Goal: Information Seeking & Learning: Check status

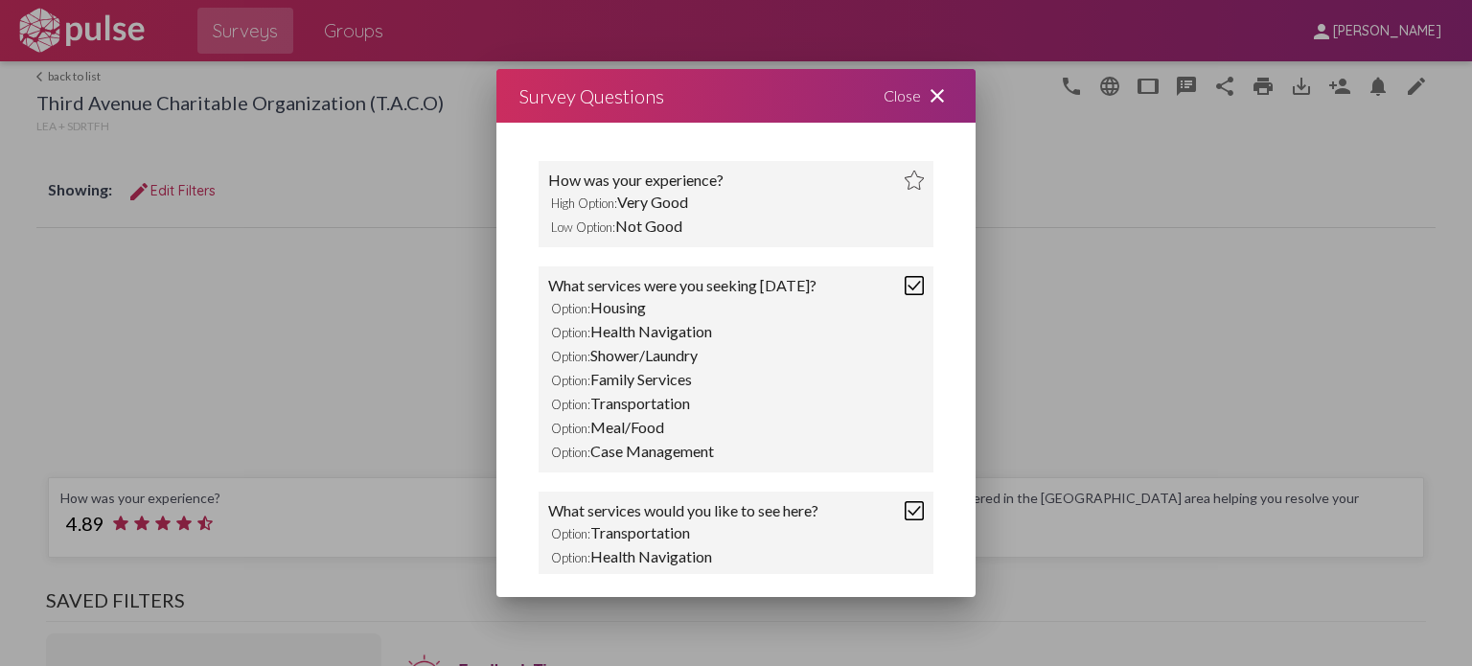
scroll to position [583, 0]
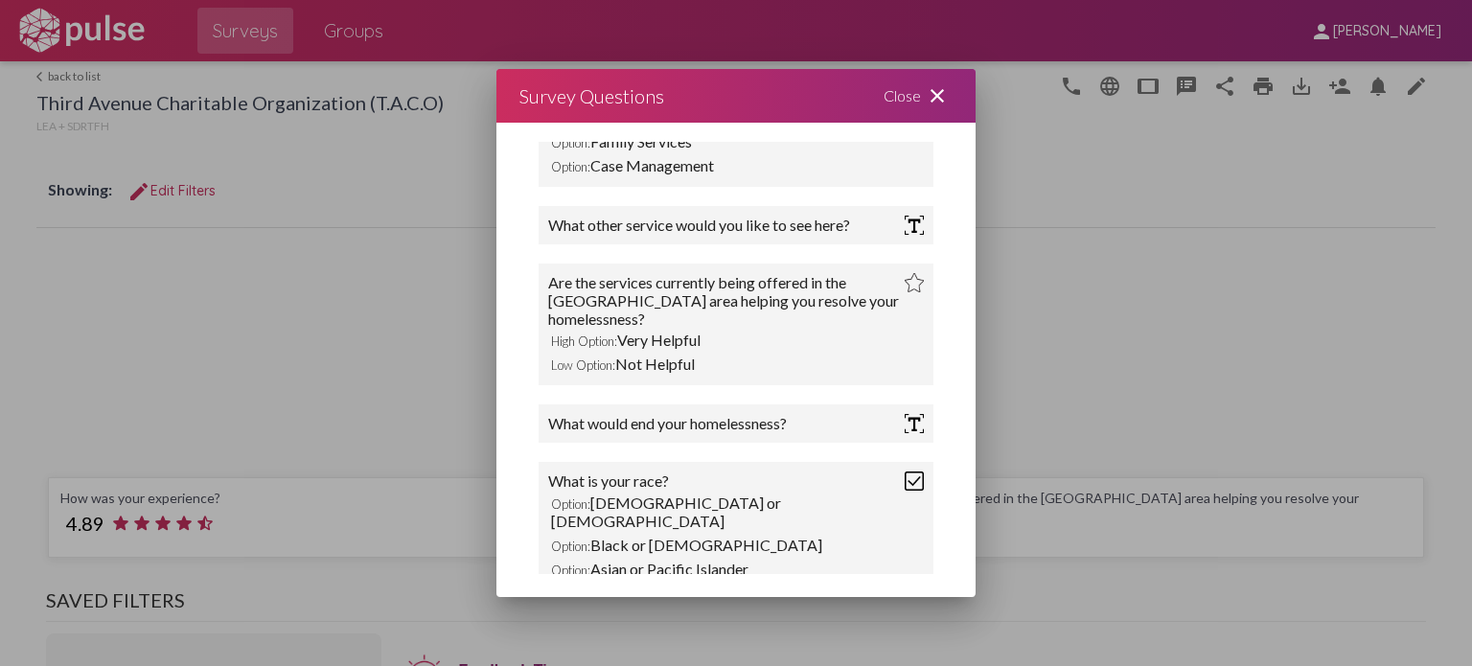
click at [58, 73] on div at bounding box center [736, 333] width 1472 height 666
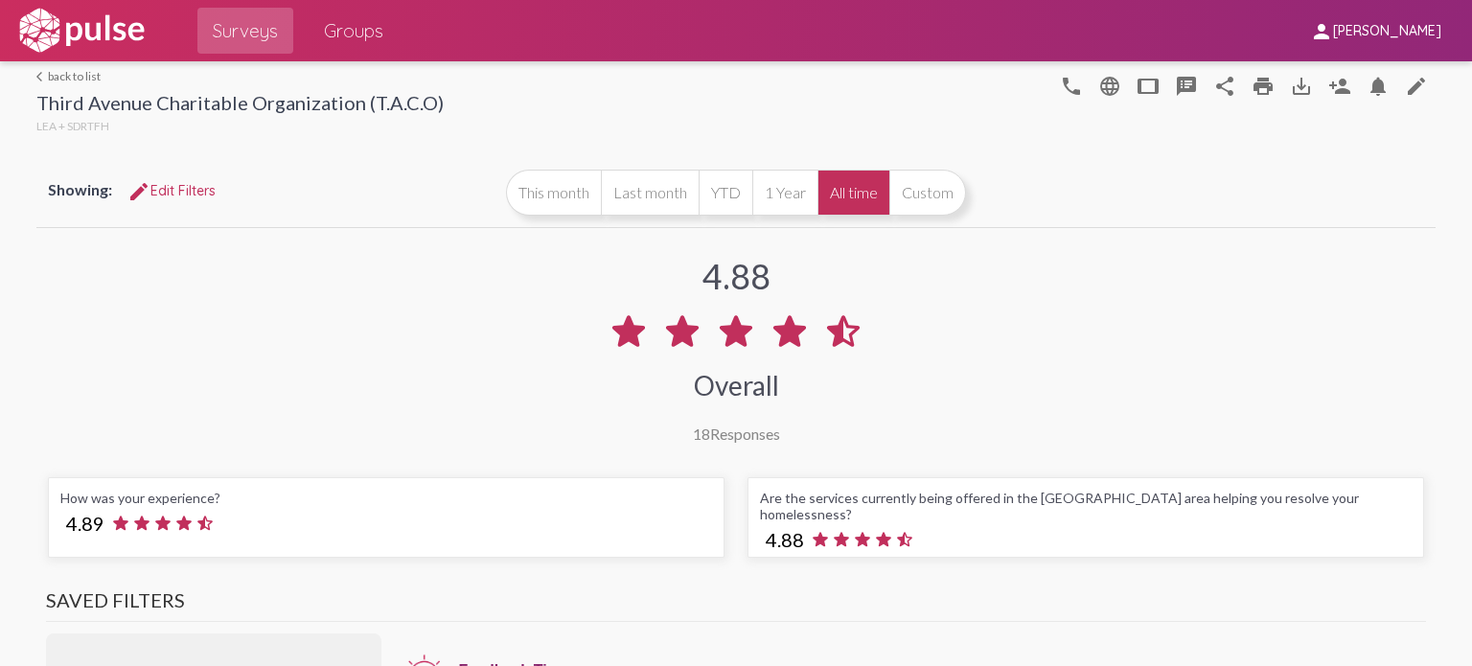
click at [58, 73] on link "arrow_back_ios back to list" at bounding box center [239, 76] width 407 height 14
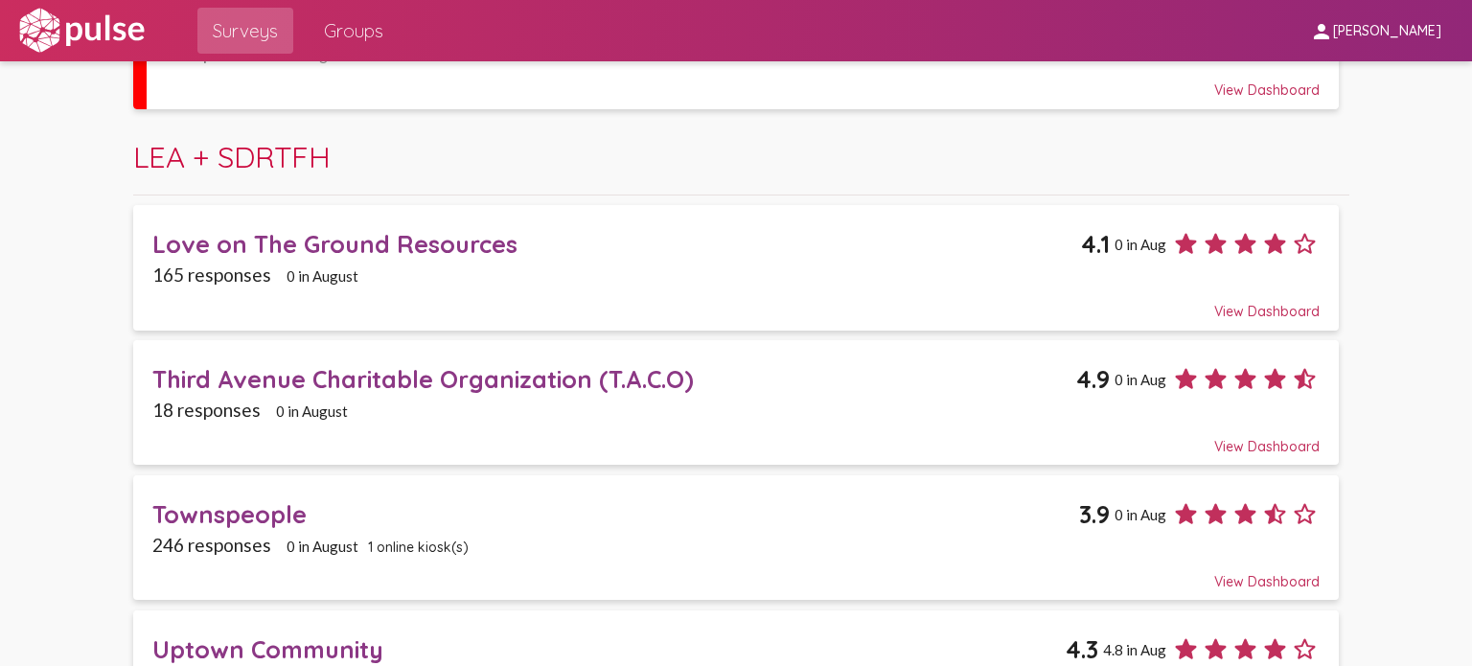
scroll to position [666, 0]
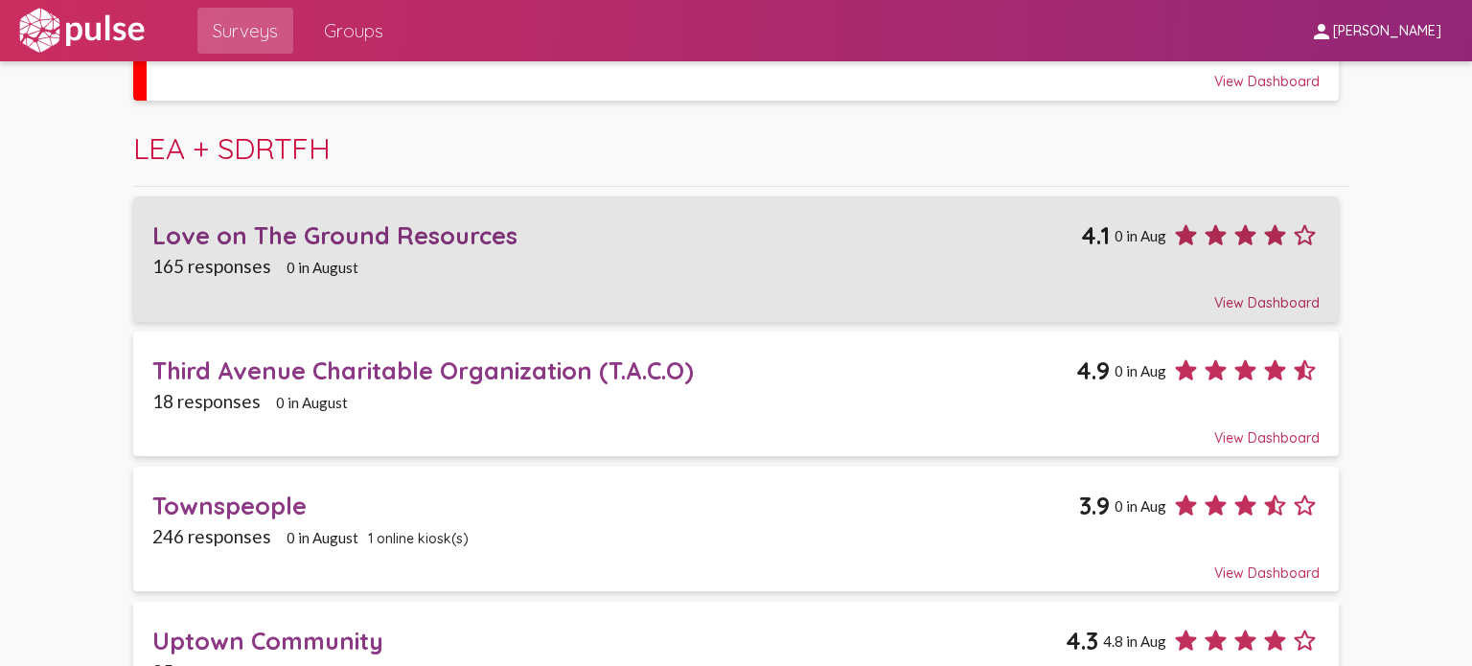
click at [317, 245] on div "Love on The Ground Resources" at bounding box center [616, 235] width 929 height 30
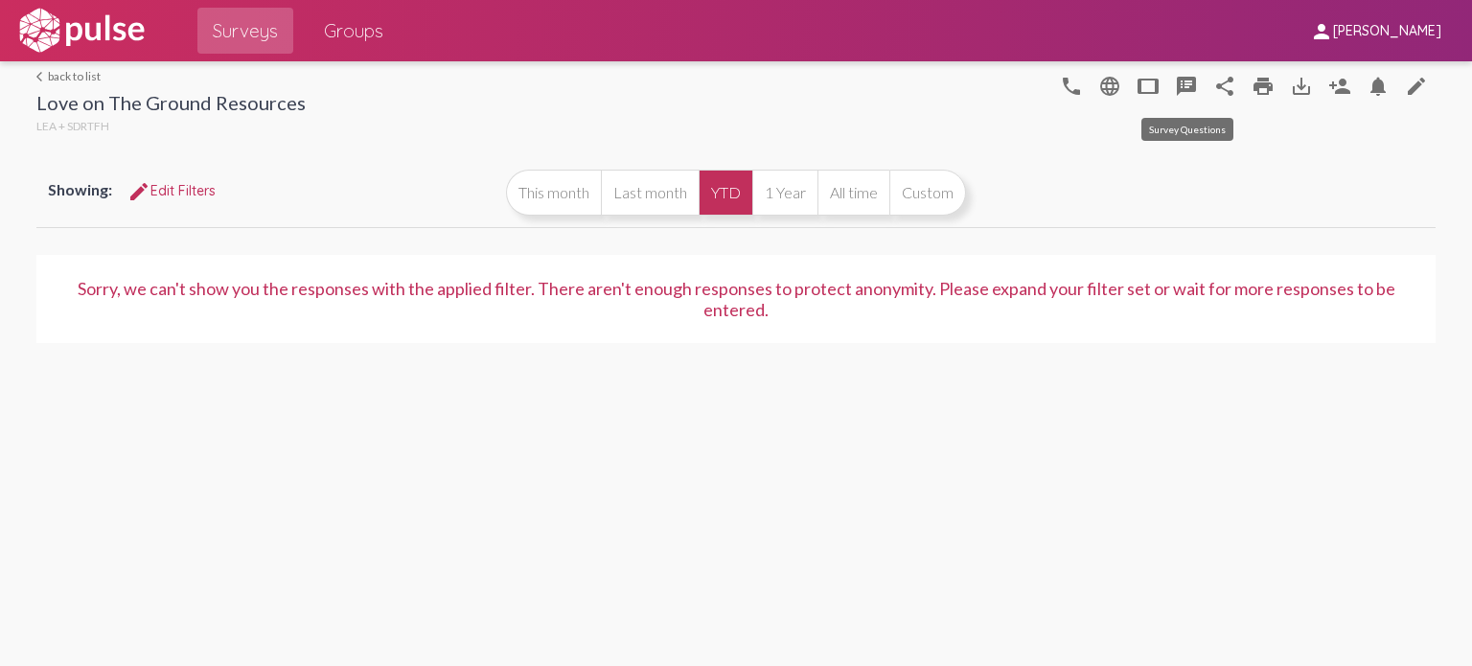
click at [1193, 87] on mat-icon "speaker_notes" at bounding box center [1186, 86] width 23 height 23
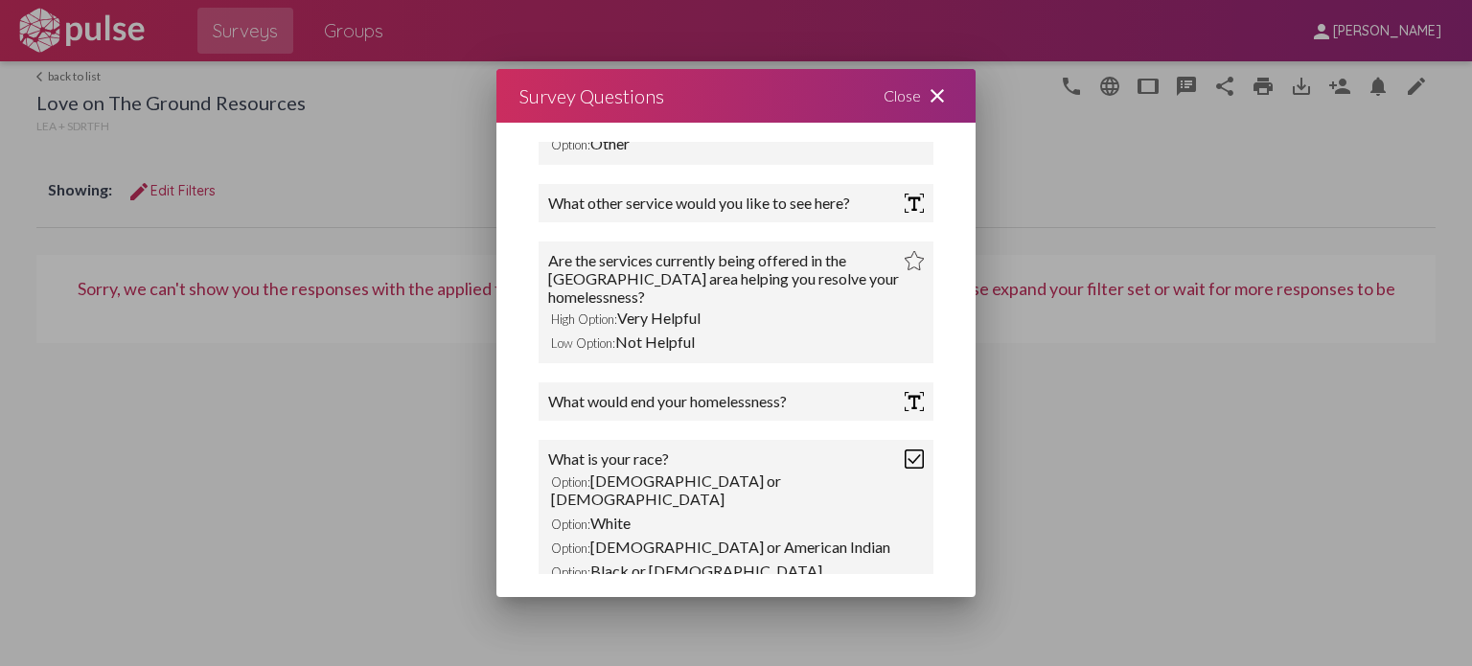
scroll to position [439, 0]
click at [95, 83] on div at bounding box center [736, 333] width 1472 height 666
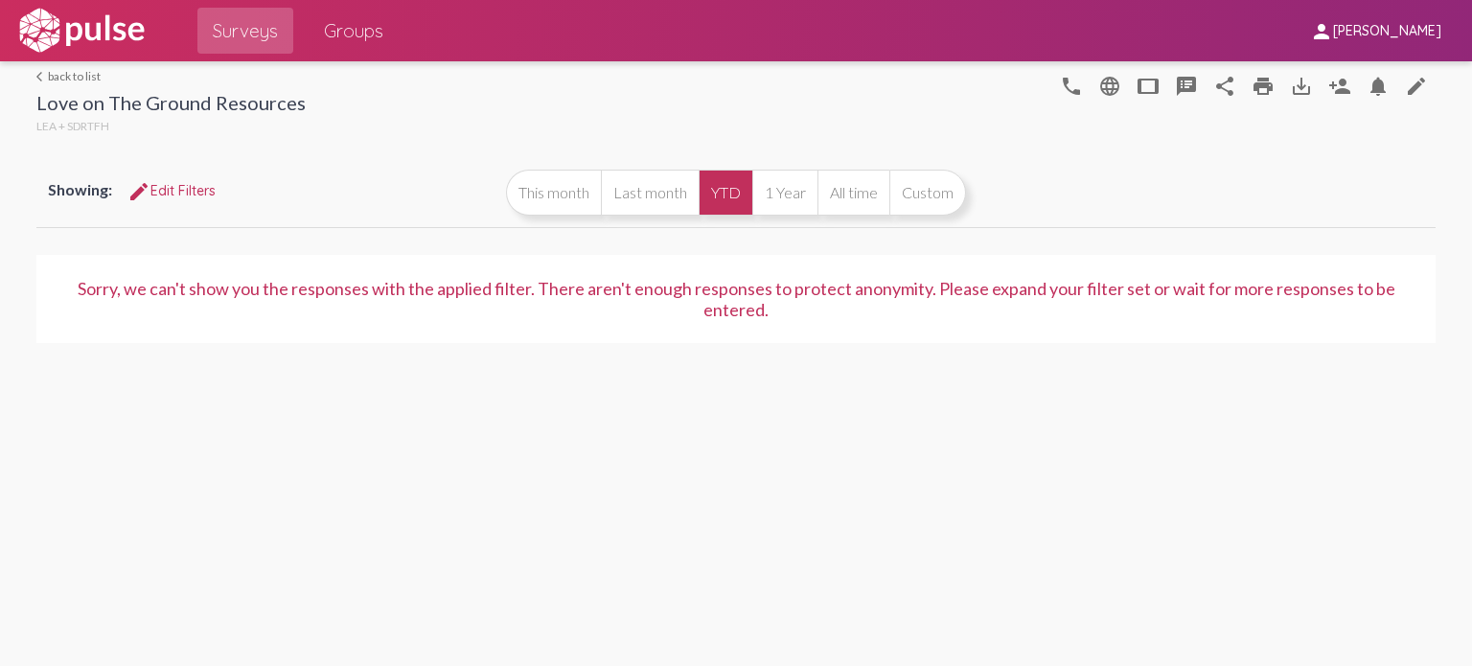
click at [84, 73] on link "arrow_back_ios back to list" at bounding box center [170, 76] width 269 height 14
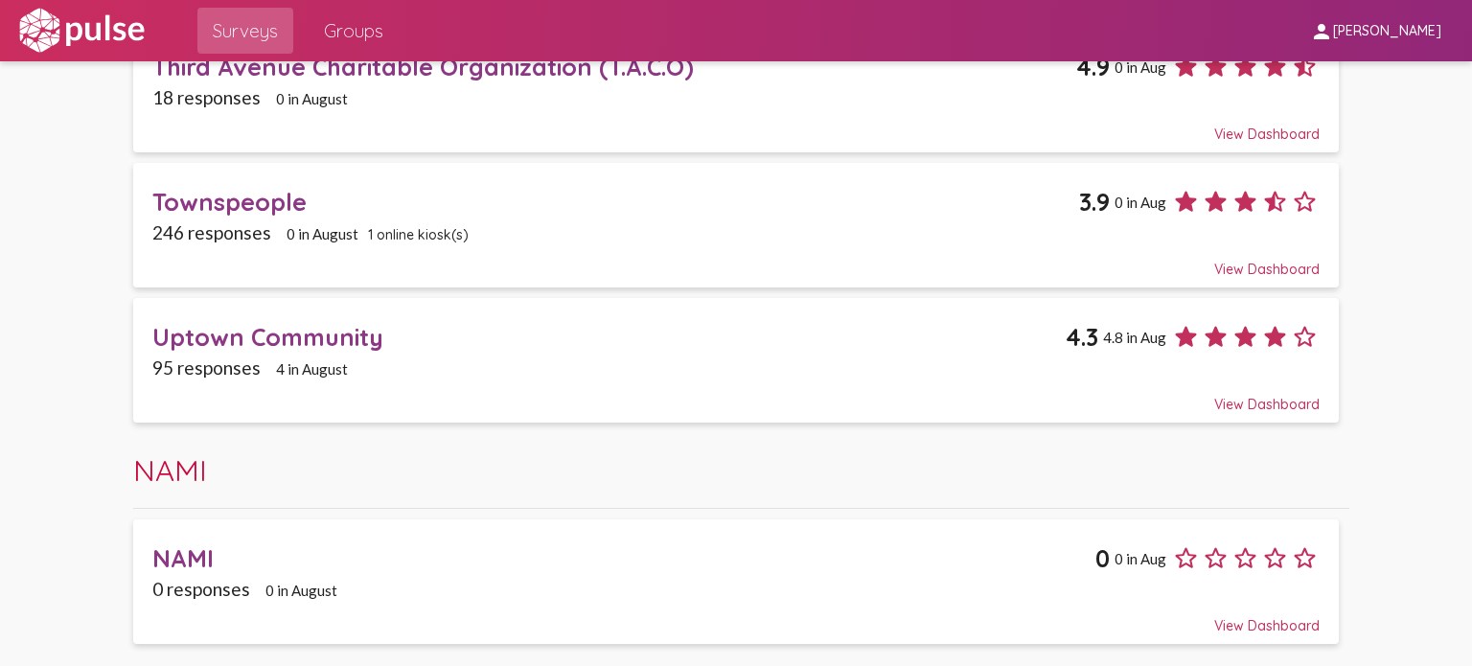
scroll to position [970, 0]
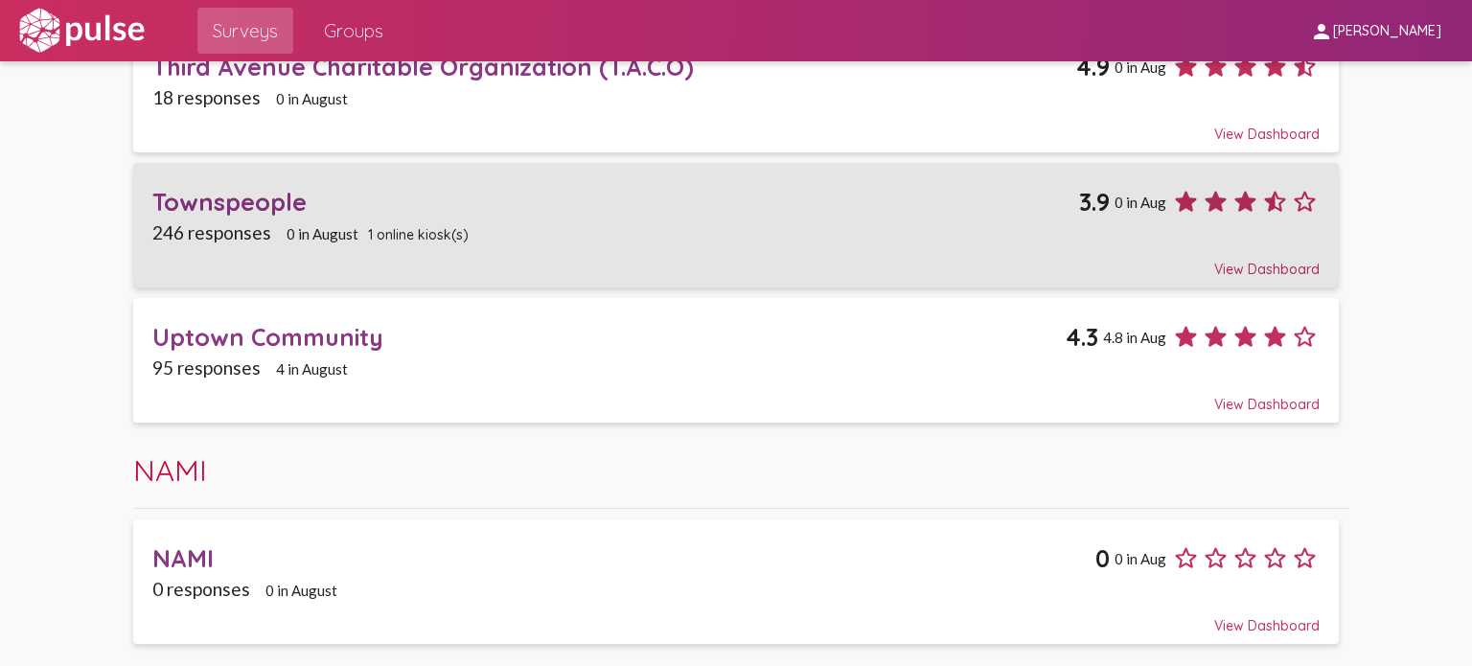
click at [288, 198] on div "Townspeople" at bounding box center [615, 202] width 927 height 30
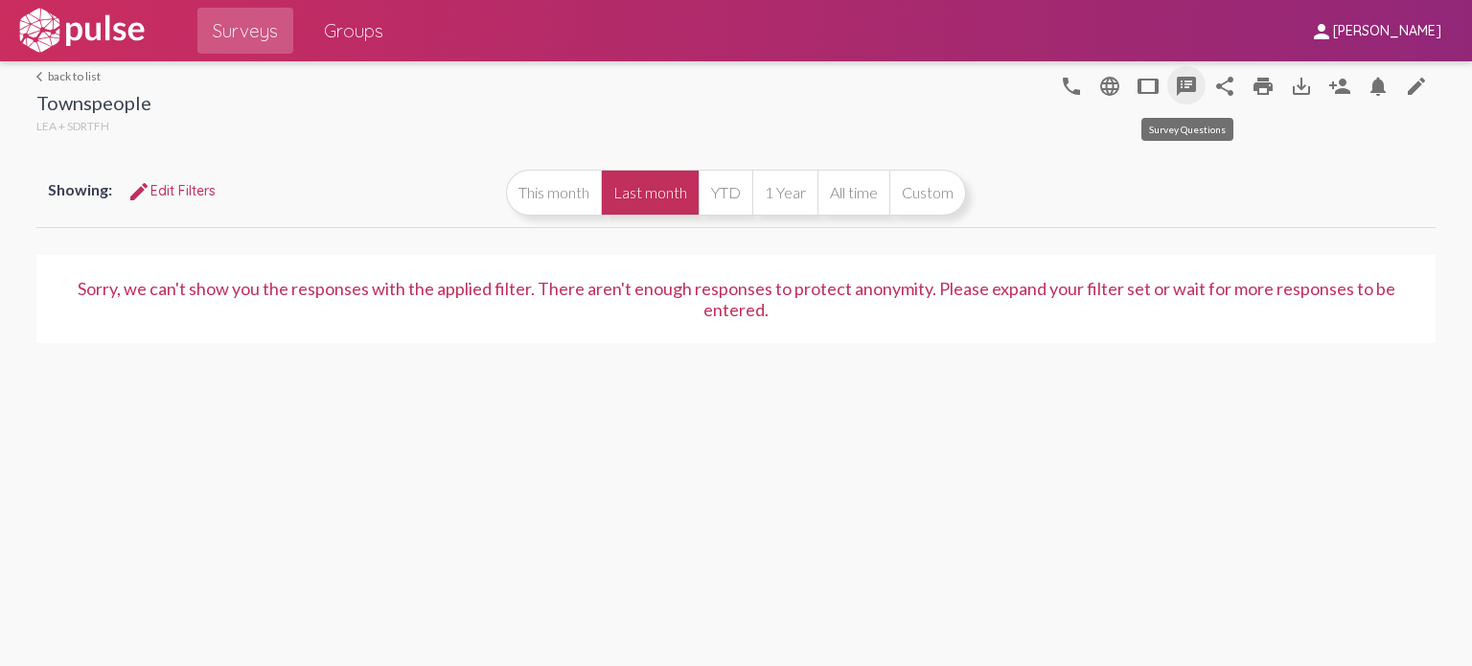
click at [1192, 87] on mat-icon "speaker_notes" at bounding box center [1186, 86] width 23 height 23
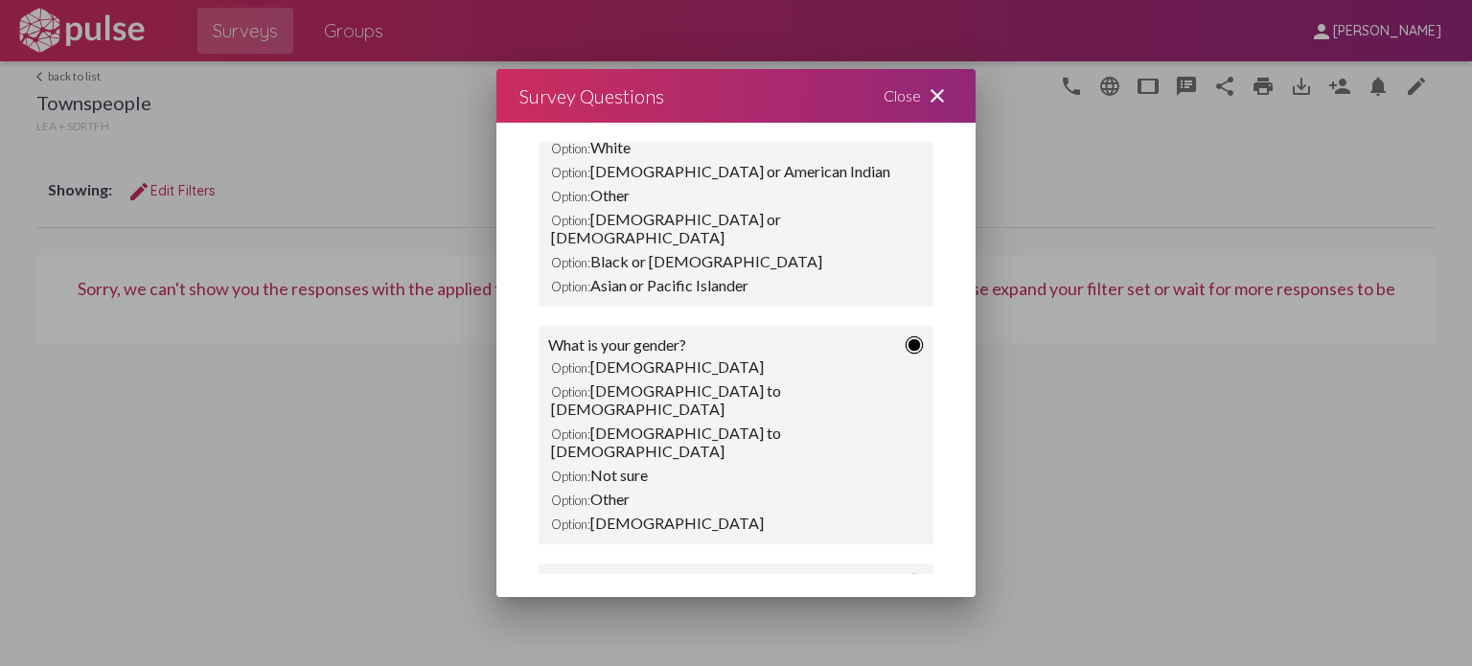
scroll to position [1265, 0]
